Goal: Task Accomplishment & Management: Complete application form

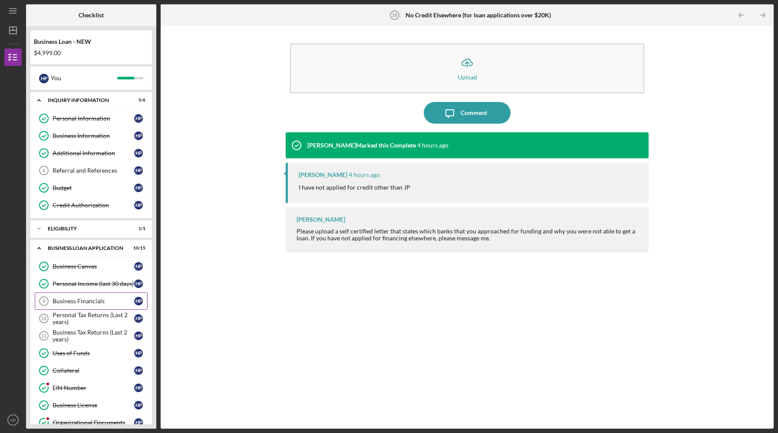
click at [99, 300] on div "Business Financials" at bounding box center [94, 301] width 82 height 7
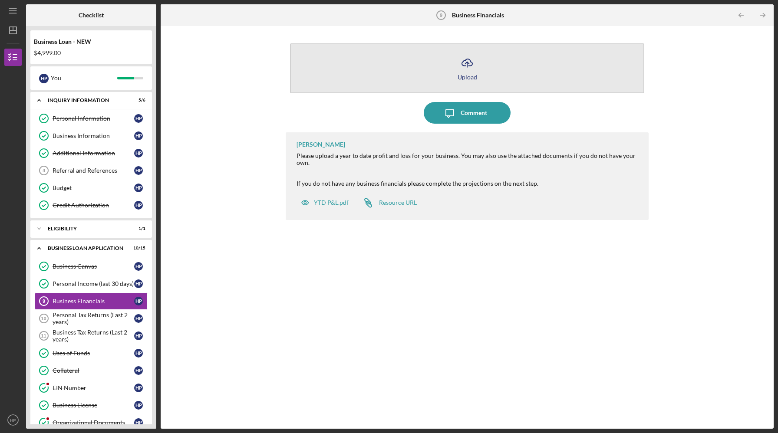
click at [466, 64] on icon "Icon/Upload" at bounding box center [467, 63] width 22 height 22
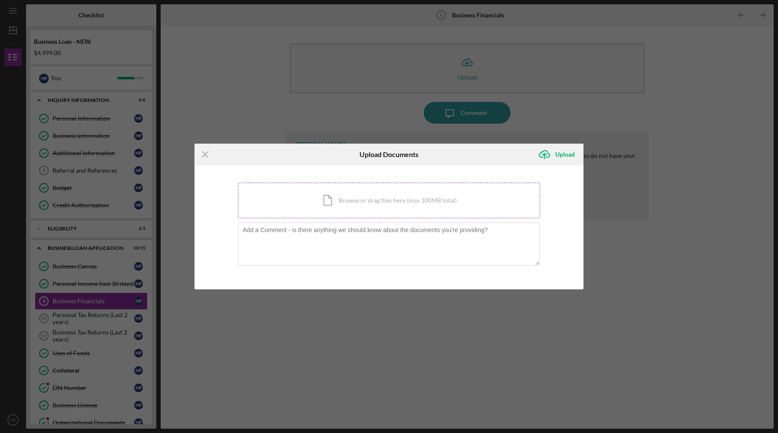
click at [355, 205] on div "Icon/Document Browse or drag files here (max 100MB total) Tap to choose files o…" at bounding box center [389, 201] width 302 height 36
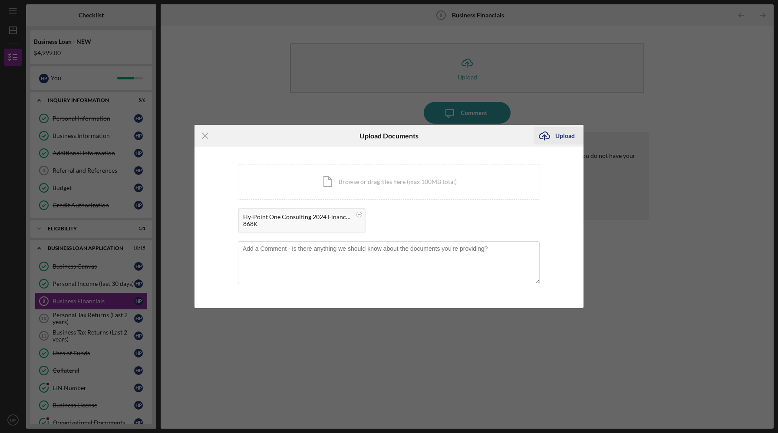
click at [562, 135] on div "Upload" at bounding box center [565, 135] width 20 height 17
